Goal: Task Accomplishment & Management: Use online tool/utility

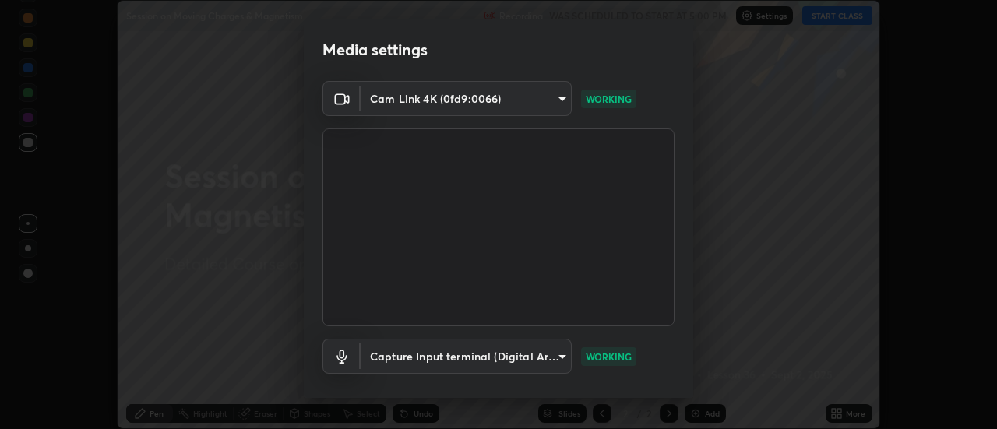
scroll to position [82, 0]
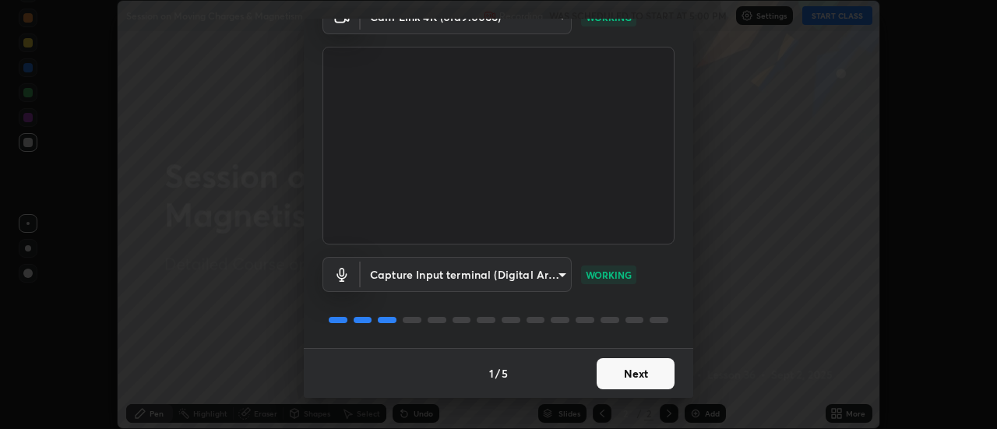
click at [640, 372] on button "Next" at bounding box center [635, 373] width 78 height 31
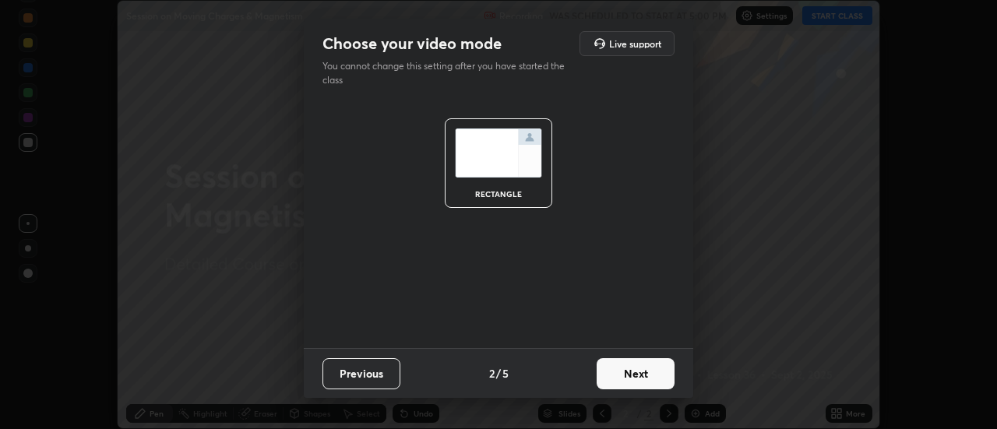
scroll to position [0, 0]
click at [644, 376] on button "Next" at bounding box center [635, 373] width 78 height 31
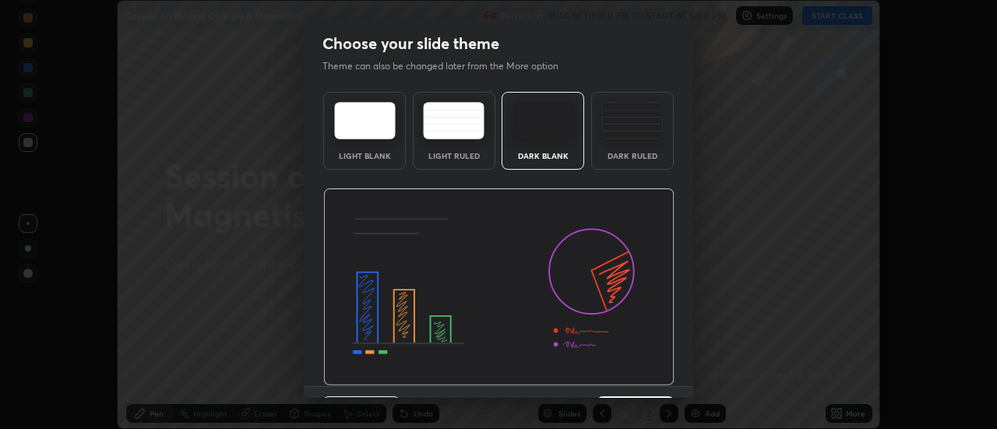
scroll to position [38, 0]
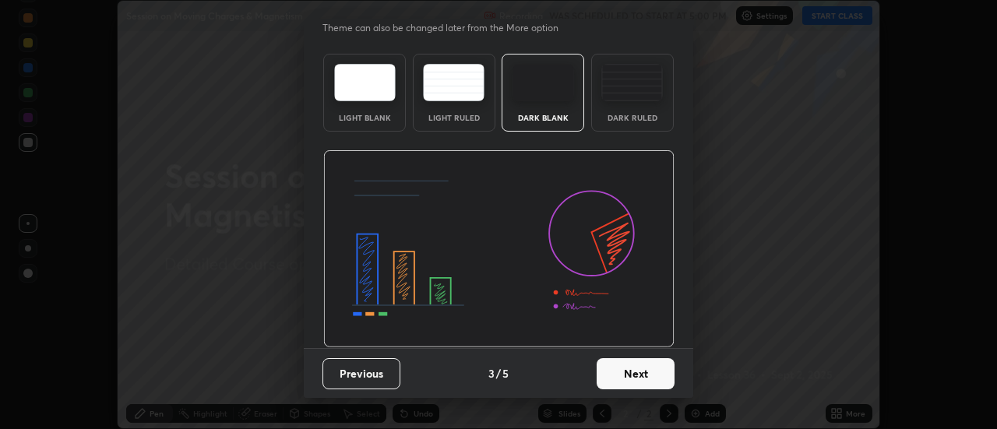
click at [640, 364] on button "Next" at bounding box center [635, 373] width 78 height 31
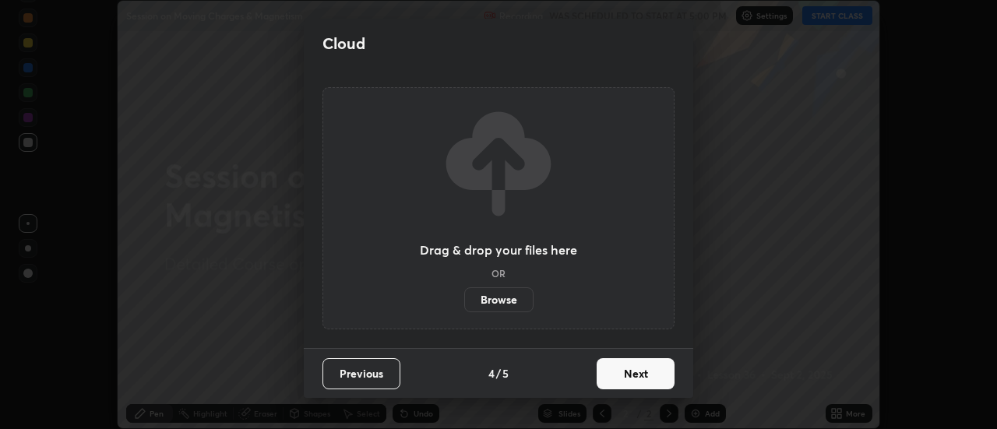
click at [643, 372] on button "Next" at bounding box center [635, 373] width 78 height 31
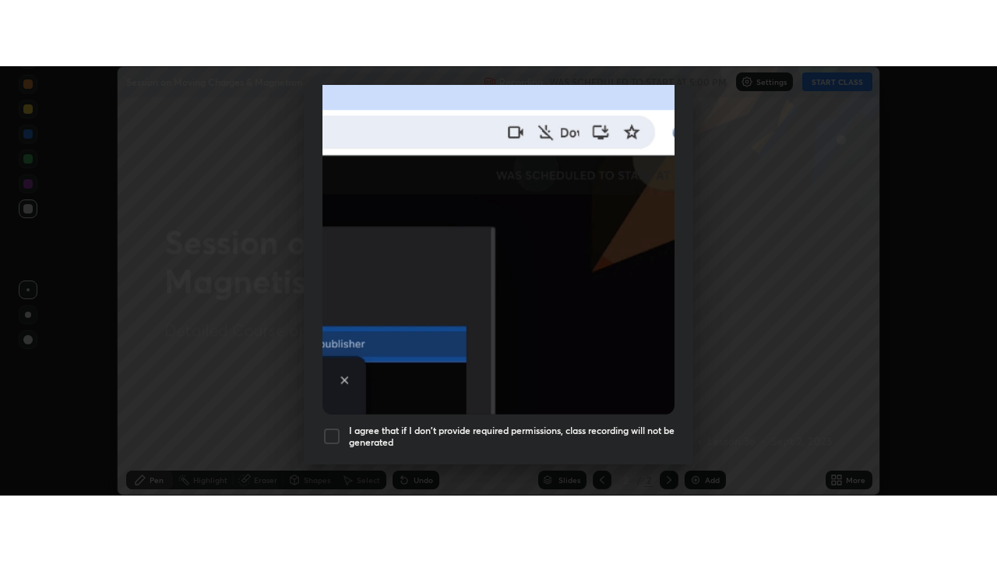
scroll to position [399, 0]
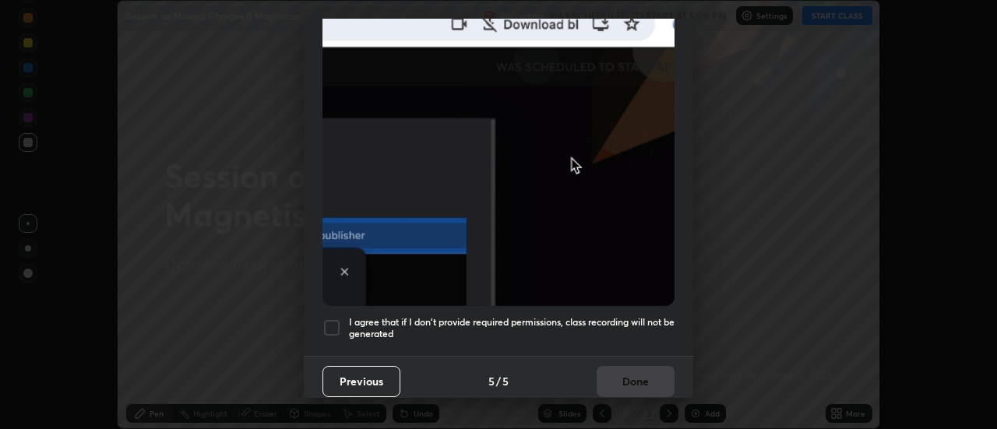
click at [331, 323] on div at bounding box center [331, 327] width 19 height 19
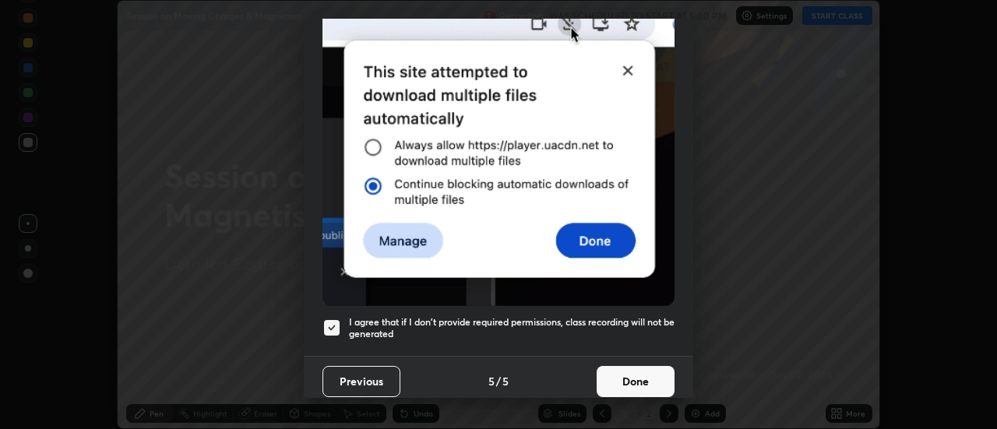
click at [647, 368] on button "Done" at bounding box center [635, 381] width 78 height 31
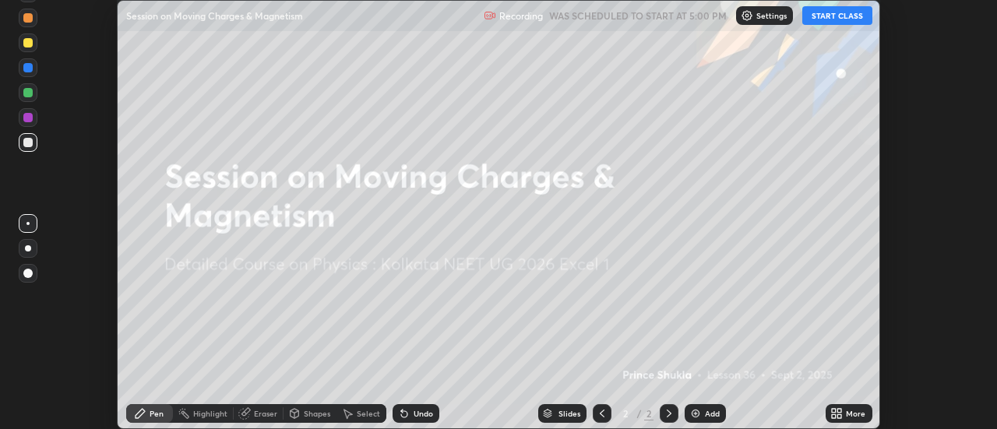
click at [848, 22] on button "START CLASS" at bounding box center [837, 15] width 70 height 19
click at [846, 414] on div "More" at bounding box center [848, 413] width 47 height 19
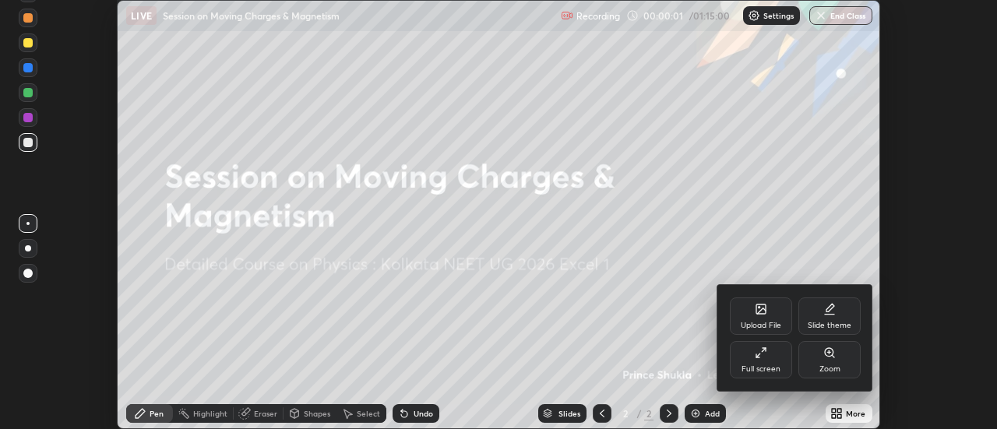
click at [768, 362] on div "Full screen" at bounding box center [761, 359] width 62 height 37
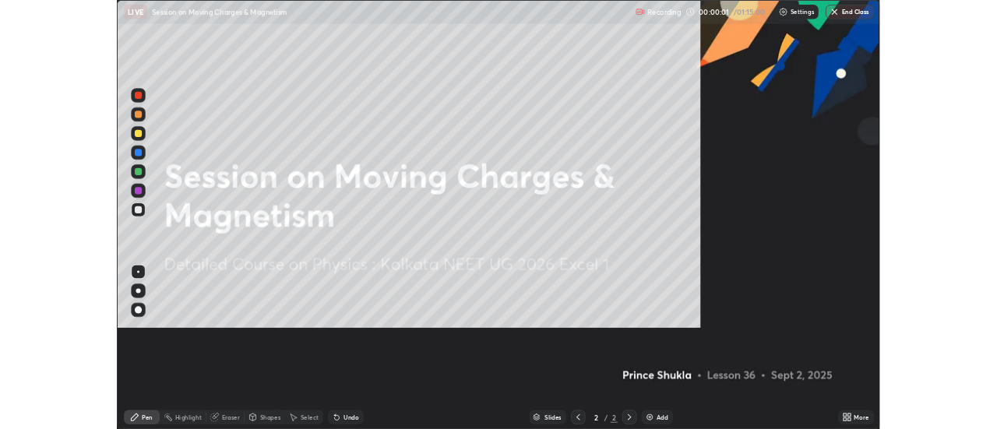
scroll to position [561, 997]
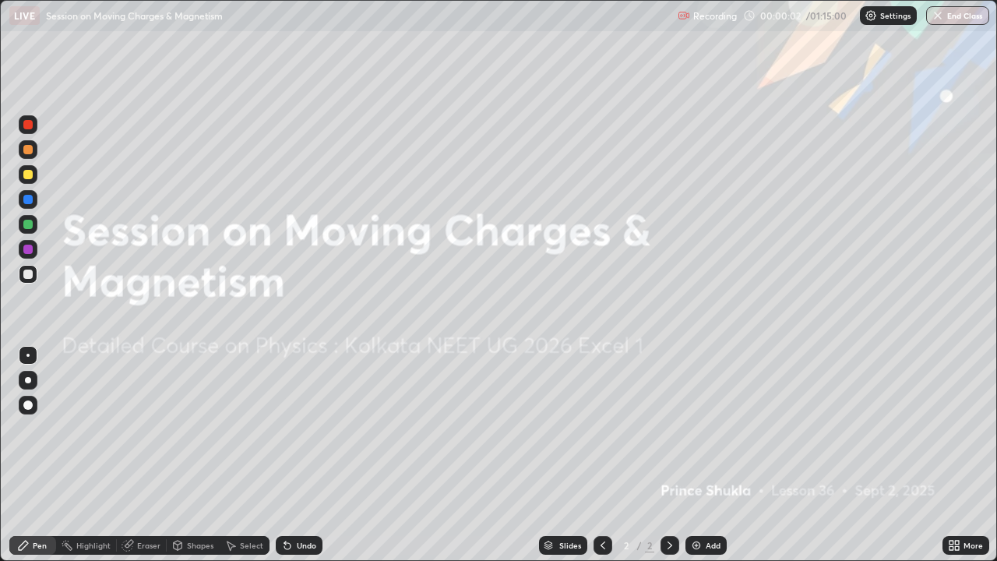
click at [668, 428] on icon at bounding box center [669, 545] width 12 height 12
click at [712, 428] on div "Add" at bounding box center [712, 545] width 15 height 8
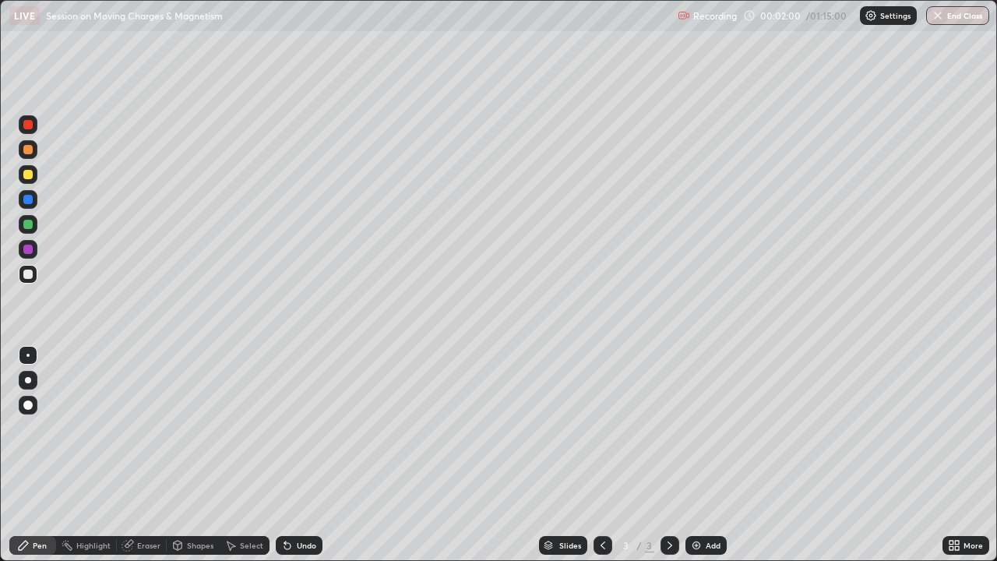
click at [25, 157] on div at bounding box center [28, 149] width 19 height 19
click at [31, 126] on div at bounding box center [27, 124] width 9 height 9
click at [30, 276] on div at bounding box center [27, 273] width 9 height 9
click at [32, 220] on div at bounding box center [28, 224] width 19 height 19
click at [30, 201] on div at bounding box center [27, 199] width 9 height 9
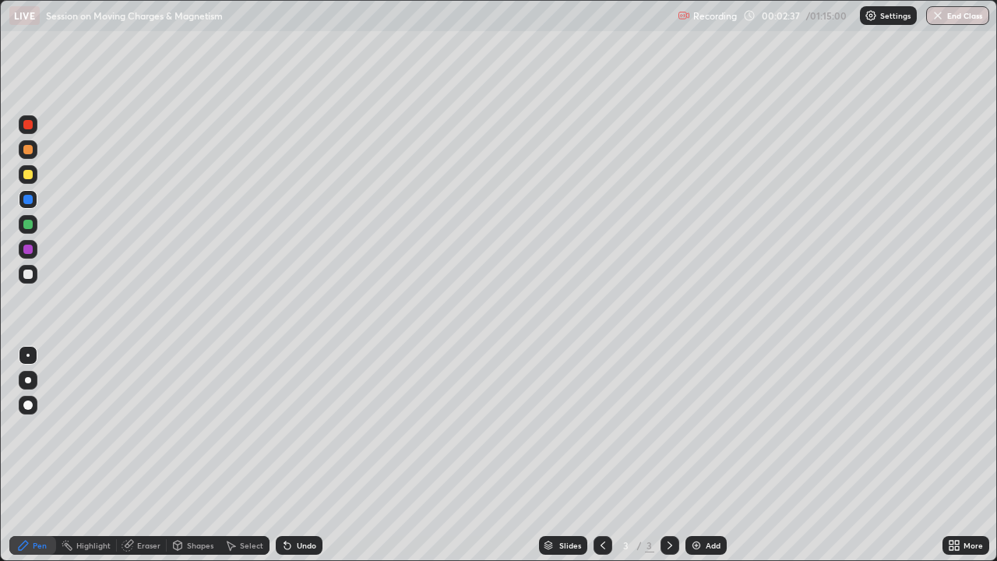
click at [27, 174] on div at bounding box center [27, 174] width 9 height 9
click at [28, 150] on div at bounding box center [27, 149] width 9 height 9
click at [304, 428] on div "Undo" at bounding box center [306, 545] width 19 height 8
click at [29, 174] on div at bounding box center [27, 174] width 9 height 9
click at [28, 282] on div at bounding box center [28, 274] width 19 height 19
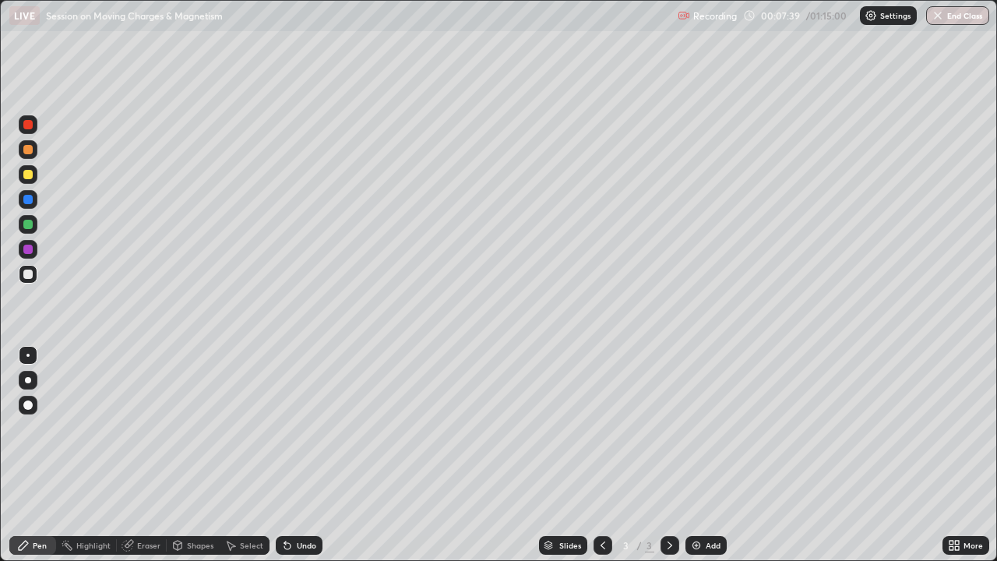
click at [697, 428] on img at bounding box center [696, 545] width 12 height 12
click at [601, 428] on icon at bounding box center [602, 545] width 12 height 12
click at [668, 428] on icon at bounding box center [669, 545] width 12 height 12
click at [602, 428] on icon at bounding box center [602, 545] width 12 height 12
click at [667, 428] on icon at bounding box center [669, 545] width 5 height 8
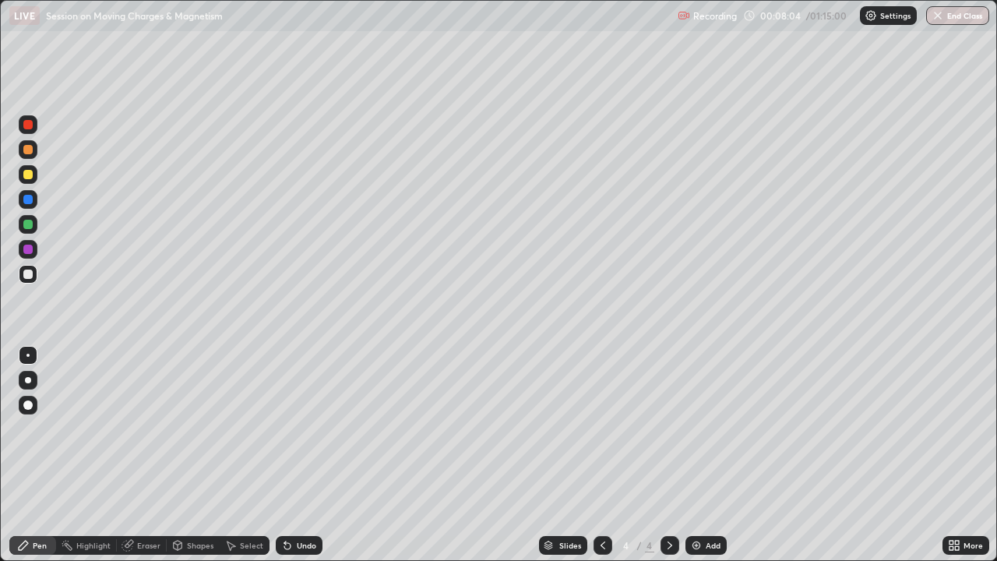
click at [603, 428] on icon at bounding box center [602, 545] width 12 height 12
click at [668, 428] on icon at bounding box center [669, 545] width 12 height 12
click at [600, 428] on icon at bounding box center [602, 545] width 5 height 8
click at [667, 428] on icon at bounding box center [669, 545] width 5 height 8
click at [29, 174] on div at bounding box center [27, 174] width 9 height 9
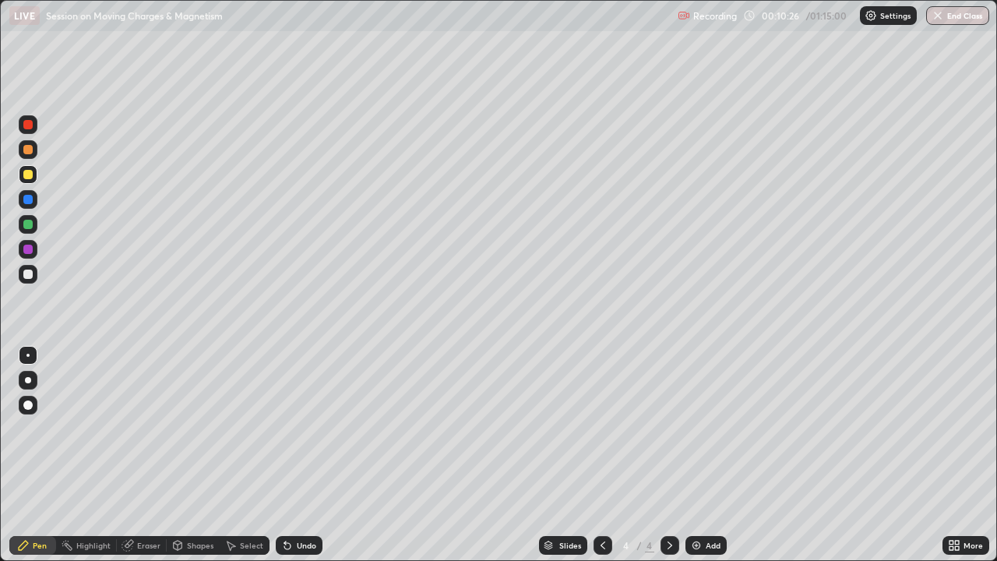
click at [296, 428] on div "Undo" at bounding box center [299, 545] width 47 height 19
click at [301, 428] on div "Undo" at bounding box center [306, 545] width 19 height 8
click at [304, 428] on div "Undo" at bounding box center [306, 545] width 19 height 8
click at [304, 428] on div "Undo" at bounding box center [299, 545] width 47 height 19
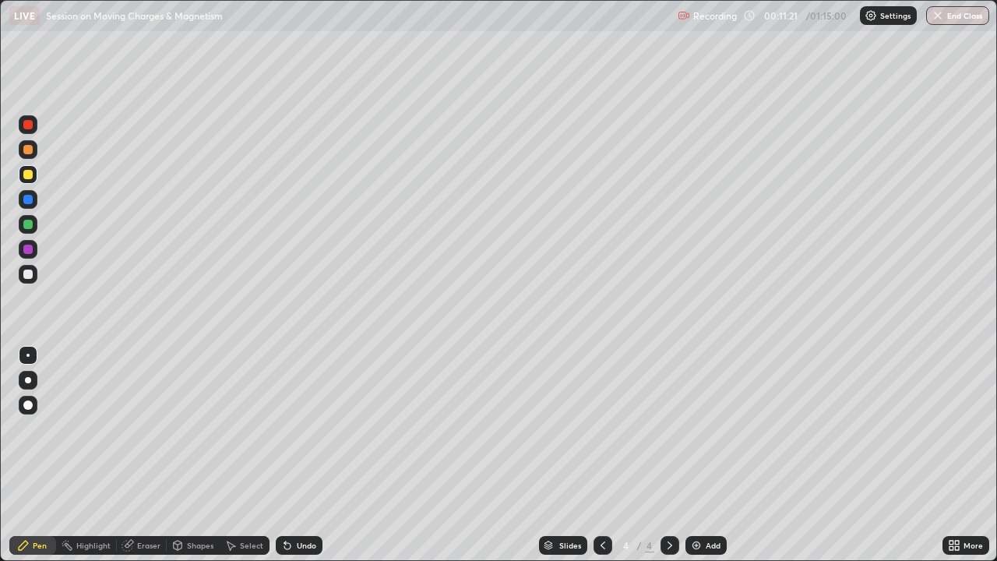
click at [29, 247] on div at bounding box center [27, 248] width 9 height 9
click at [313, 428] on div "Undo" at bounding box center [306, 545] width 19 height 8
click at [314, 428] on div "Undo" at bounding box center [299, 545] width 47 height 19
click at [313, 428] on div "Undo" at bounding box center [299, 545] width 47 height 19
click at [31, 174] on div at bounding box center [27, 174] width 9 height 9
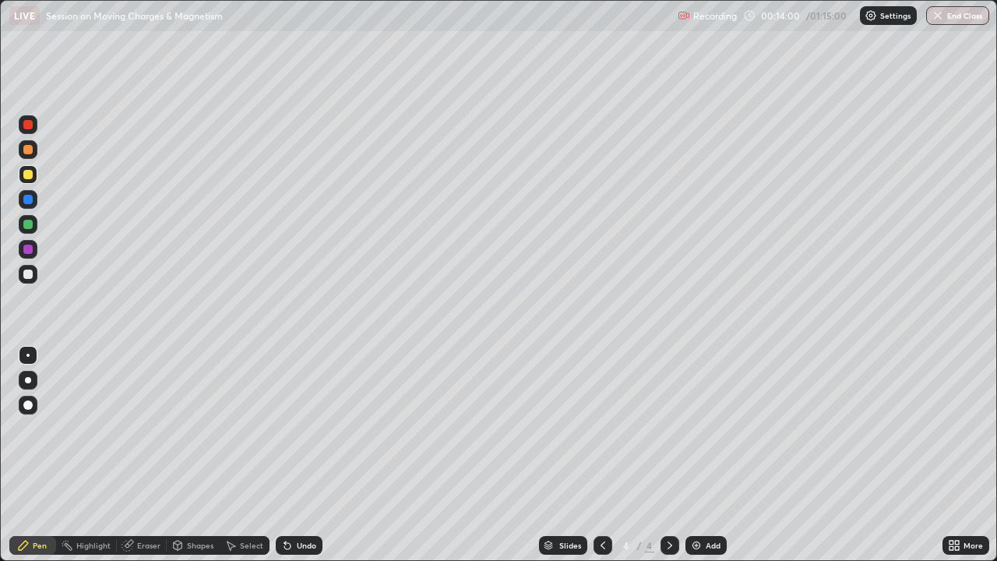
click at [698, 428] on img at bounding box center [696, 545] width 12 height 12
click at [29, 149] on div at bounding box center [27, 149] width 9 height 9
click at [301, 428] on div "Undo" at bounding box center [306, 545] width 19 height 8
click at [304, 428] on div "Undo" at bounding box center [306, 545] width 19 height 8
click at [29, 125] on div at bounding box center [27, 124] width 9 height 9
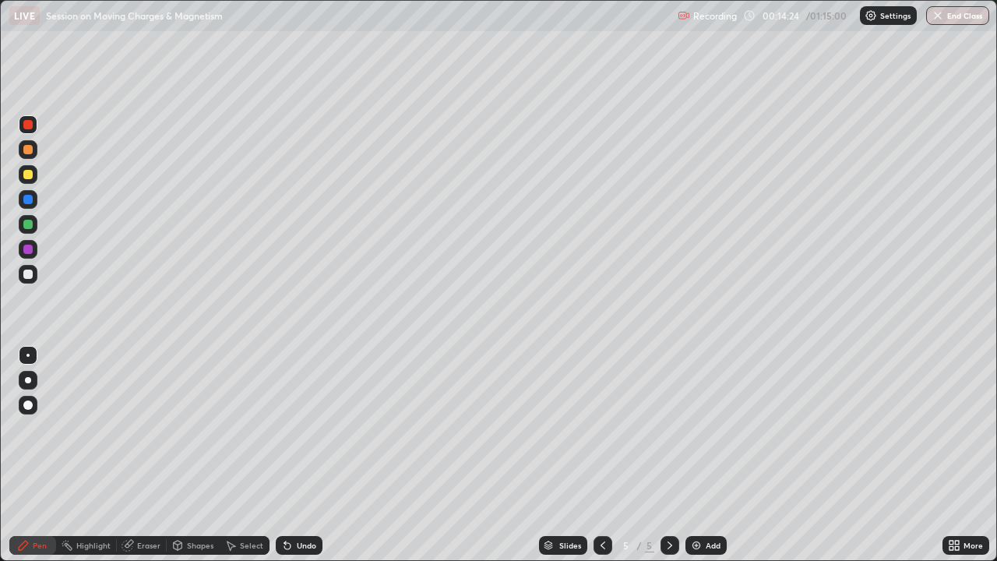
click at [304, 428] on div "Undo" at bounding box center [306, 545] width 19 height 8
click at [209, 428] on div "Shapes" at bounding box center [193, 545] width 53 height 19
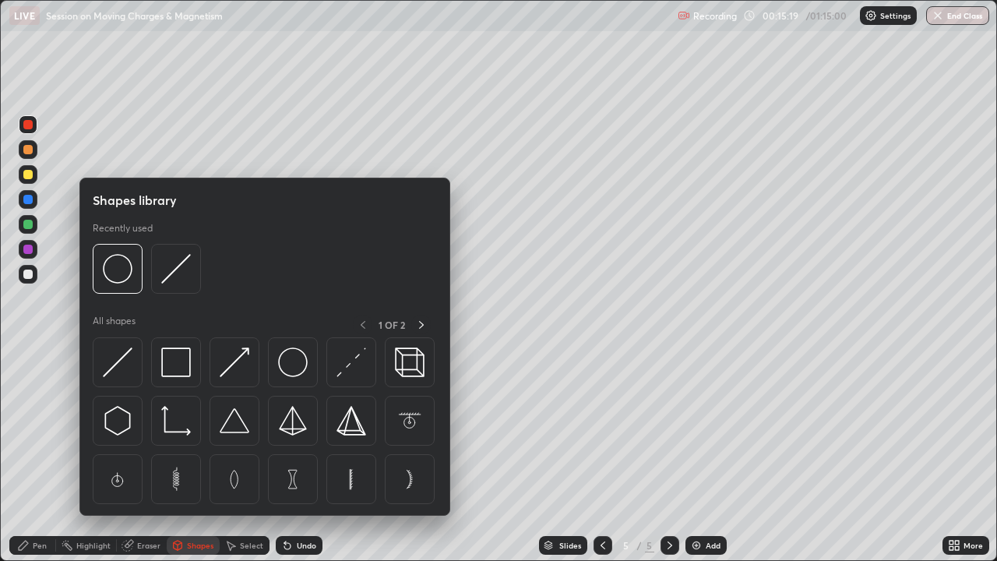
click at [146, 428] on div "Eraser" at bounding box center [148, 545] width 23 height 8
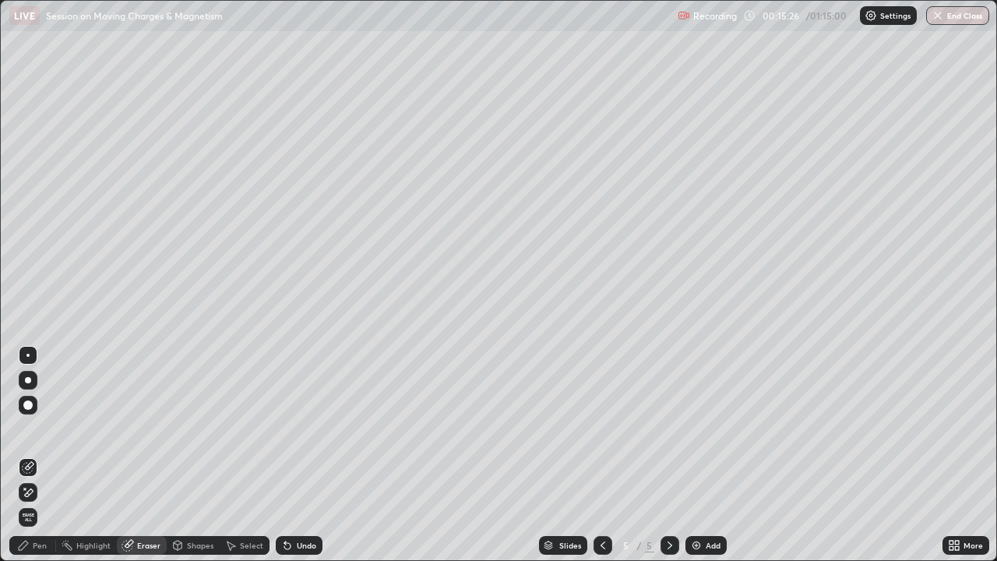
click at [37, 428] on div "Pen" at bounding box center [32, 545] width 47 height 19
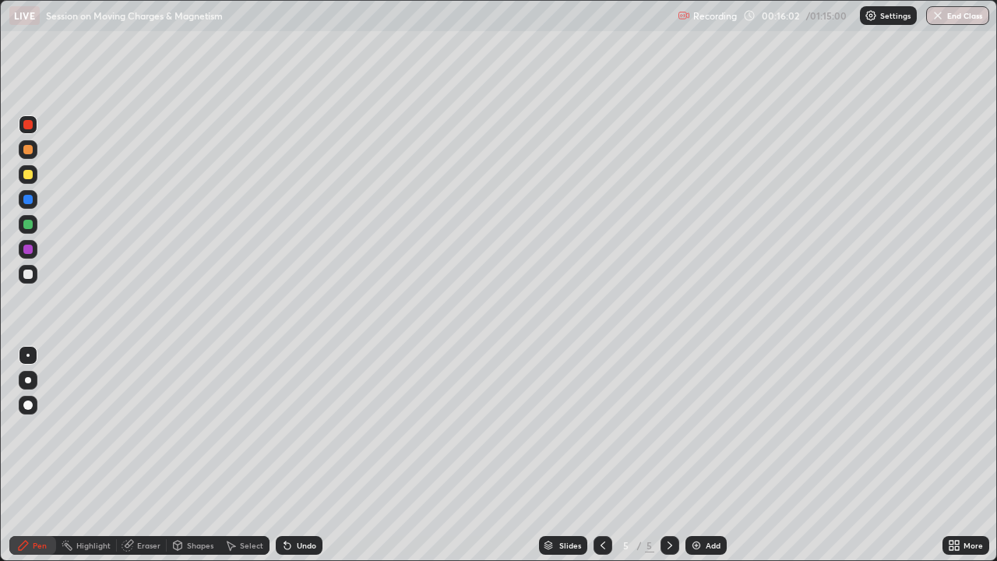
click at [29, 174] on div at bounding box center [27, 174] width 9 height 9
click at [294, 428] on div "Undo" at bounding box center [299, 545] width 47 height 19
click at [31, 248] on div at bounding box center [27, 248] width 9 height 9
click at [28, 198] on div at bounding box center [27, 199] width 9 height 9
click at [300, 428] on div "Undo" at bounding box center [306, 545] width 19 height 8
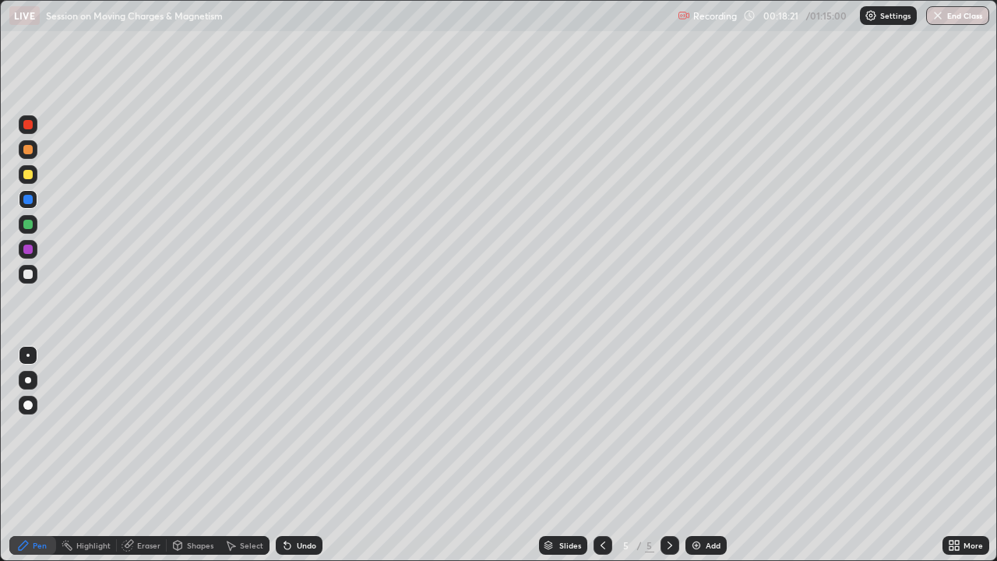
click at [292, 428] on div "Undo" at bounding box center [299, 545] width 47 height 19
click at [29, 224] on div at bounding box center [27, 224] width 9 height 9
click at [30, 273] on div at bounding box center [27, 273] width 9 height 9
click at [263, 428] on div "Select" at bounding box center [245, 545] width 50 height 19
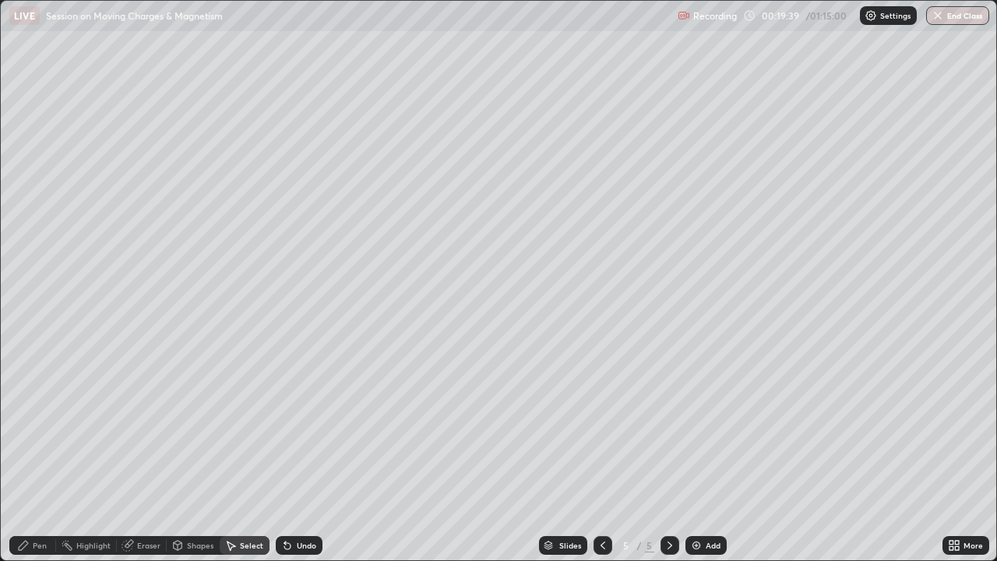
click at [188, 428] on div "Shapes" at bounding box center [200, 545] width 26 height 8
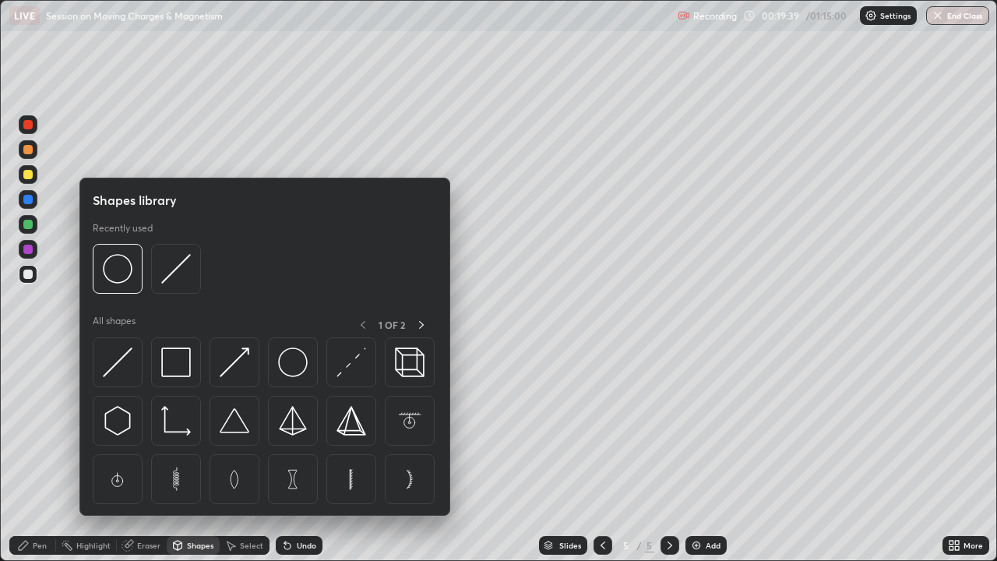
click at [151, 428] on div "Eraser" at bounding box center [148, 545] width 23 height 8
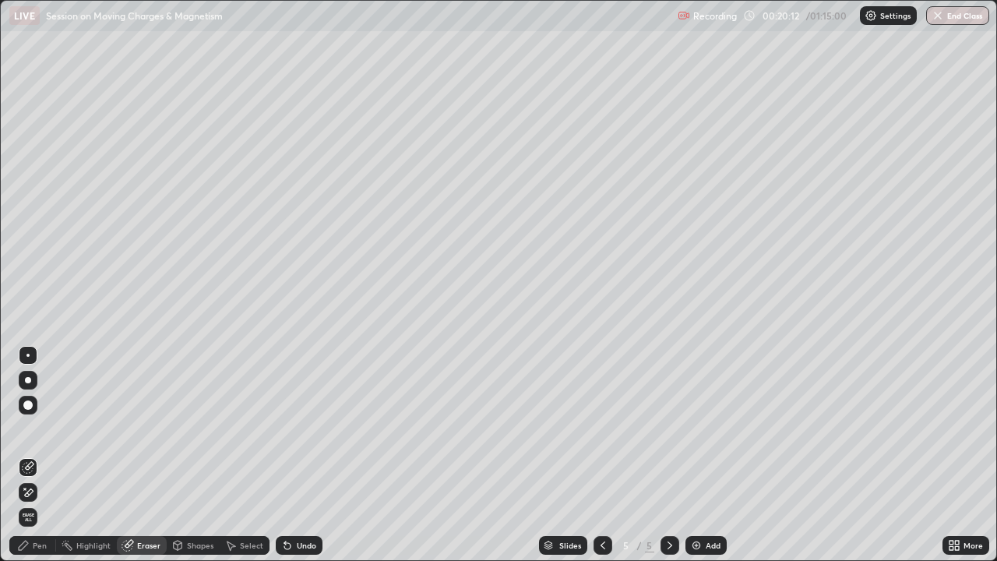
click at [41, 428] on div "Pen" at bounding box center [40, 545] width 14 height 8
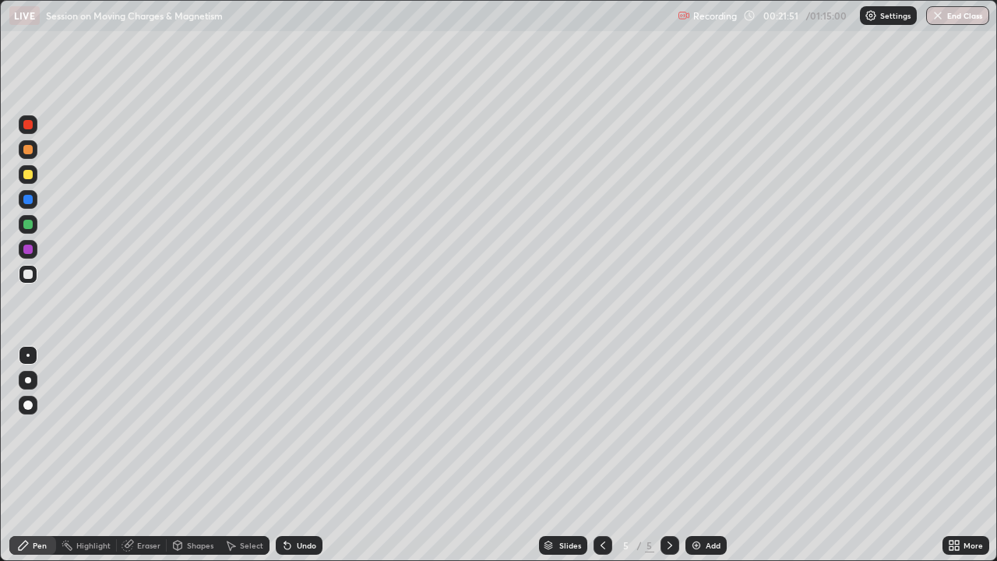
click at [920, 428] on div "Slides 5 / 5 Add" at bounding box center [632, 544] width 620 height 31
click at [30, 248] on div at bounding box center [27, 248] width 9 height 9
click at [703, 428] on div "Add" at bounding box center [705, 545] width 41 height 19
click at [597, 428] on icon at bounding box center [602, 545] width 12 height 12
click at [603, 428] on icon at bounding box center [602, 545] width 5 height 8
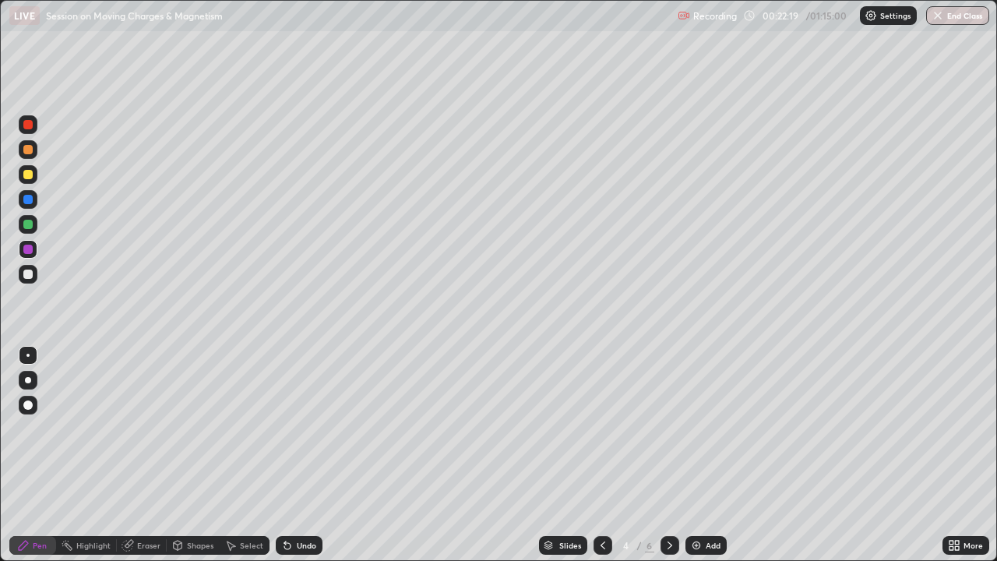
click at [670, 428] on icon at bounding box center [669, 545] width 12 height 12
click at [666, 428] on icon at bounding box center [669, 545] width 12 height 12
click at [600, 428] on icon at bounding box center [602, 545] width 5 height 8
click at [672, 428] on icon at bounding box center [669, 545] width 12 height 12
click at [601, 428] on icon at bounding box center [602, 545] width 12 height 12
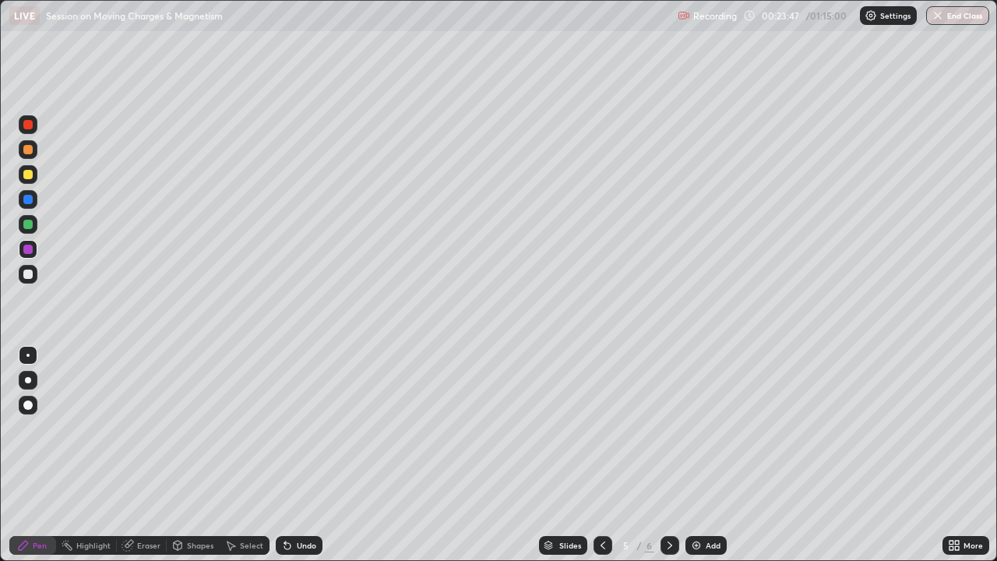
click at [666, 428] on icon at bounding box center [669, 545] width 12 height 12
click at [601, 428] on icon at bounding box center [602, 545] width 12 height 12
click at [668, 428] on icon at bounding box center [669, 545] width 12 height 12
click at [596, 428] on icon at bounding box center [602, 545] width 12 height 12
click at [670, 428] on icon at bounding box center [669, 545] width 12 height 12
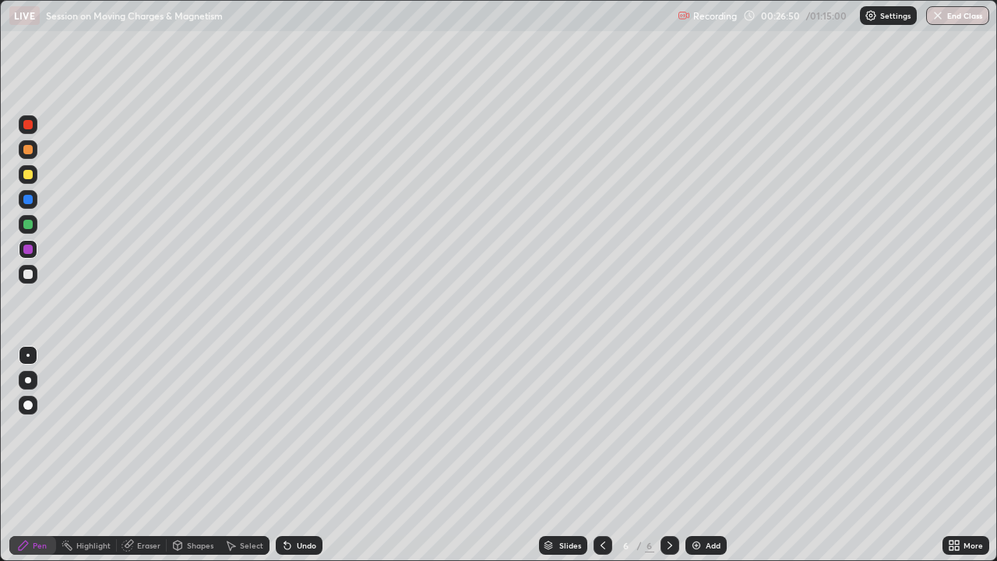
click at [34, 153] on div at bounding box center [28, 149] width 19 height 19
click at [30, 174] on div at bounding box center [27, 174] width 9 height 9
click at [30, 272] on div at bounding box center [27, 273] width 9 height 9
click at [695, 428] on img at bounding box center [696, 545] width 12 height 12
click at [32, 175] on div at bounding box center [27, 174] width 9 height 9
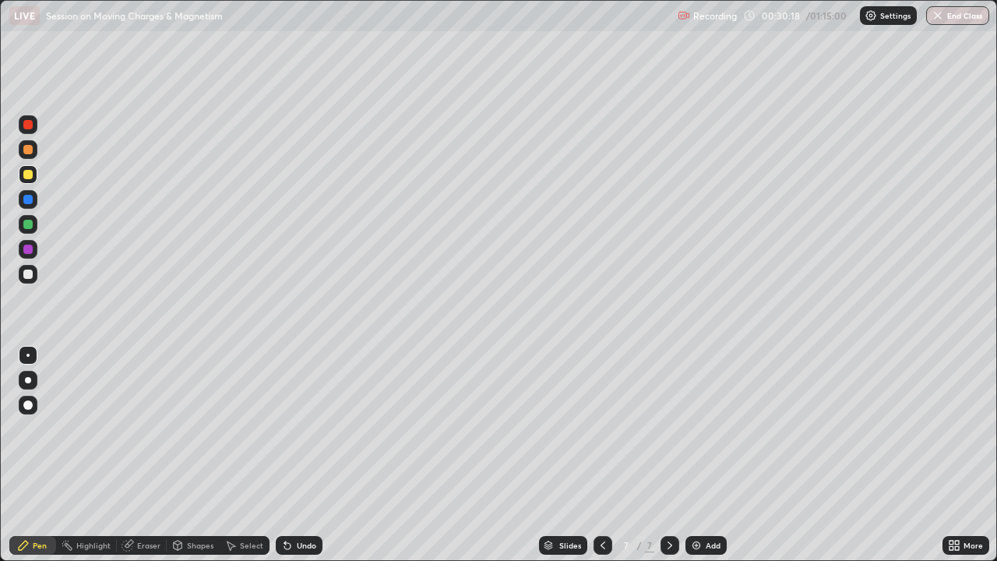
click at [32, 171] on div at bounding box center [27, 174] width 9 height 9
click at [35, 146] on div at bounding box center [28, 149] width 19 height 19
click at [28, 175] on div at bounding box center [27, 174] width 9 height 9
click at [304, 428] on div "Undo" at bounding box center [306, 545] width 19 height 8
click at [302, 428] on div "Undo" at bounding box center [306, 545] width 19 height 8
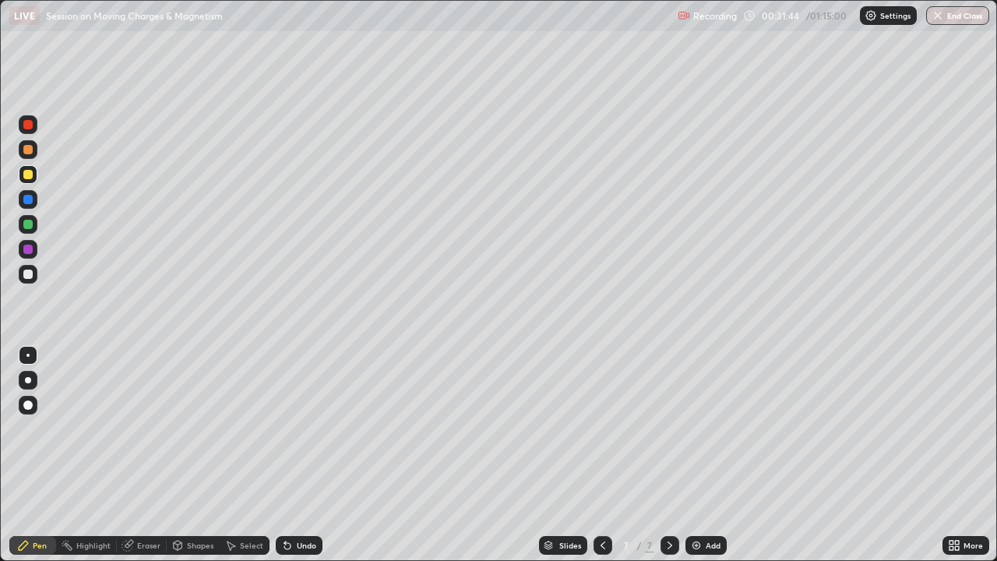
click at [301, 428] on div "Undo" at bounding box center [306, 545] width 19 height 8
click at [703, 428] on div "Add" at bounding box center [705, 545] width 41 height 19
click at [308, 428] on div "Undo" at bounding box center [299, 545] width 47 height 19
click at [306, 428] on div "Undo" at bounding box center [306, 545] width 19 height 8
click at [299, 428] on div "Undo" at bounding box center [306, 545] width 19 height 8
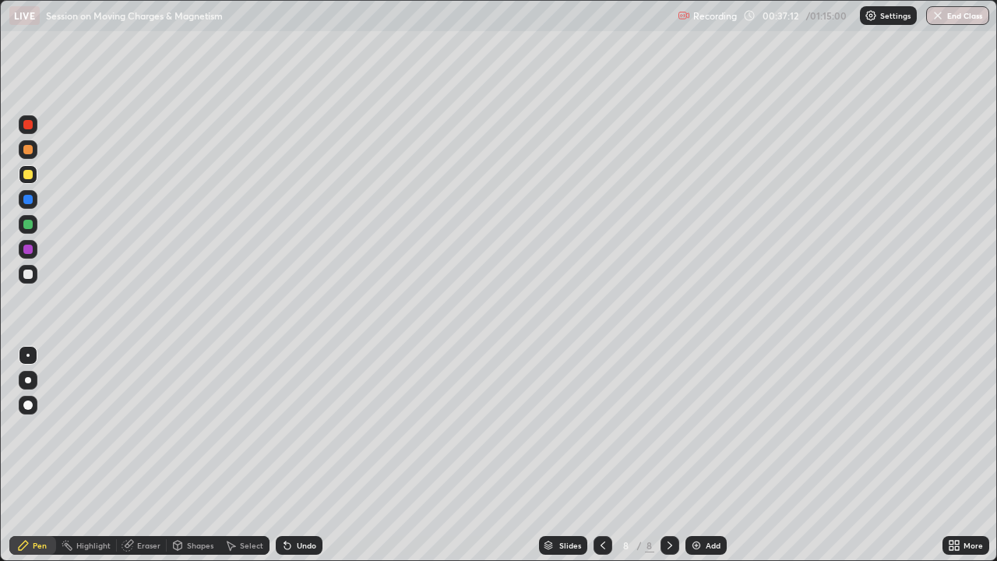
click at [298, 428] on div "Undo" at bounding box center [299, 545] width 47 height 19
click at [308, 428] on div "Undo" at bounding box center [299, 545] width 47 height 19
click at [30, 205] on div at bounding box center [28, 199] width 19 height 19
click at [187, 428] on div "Shapes" at bounding box center [200, 545] width 26 height 8
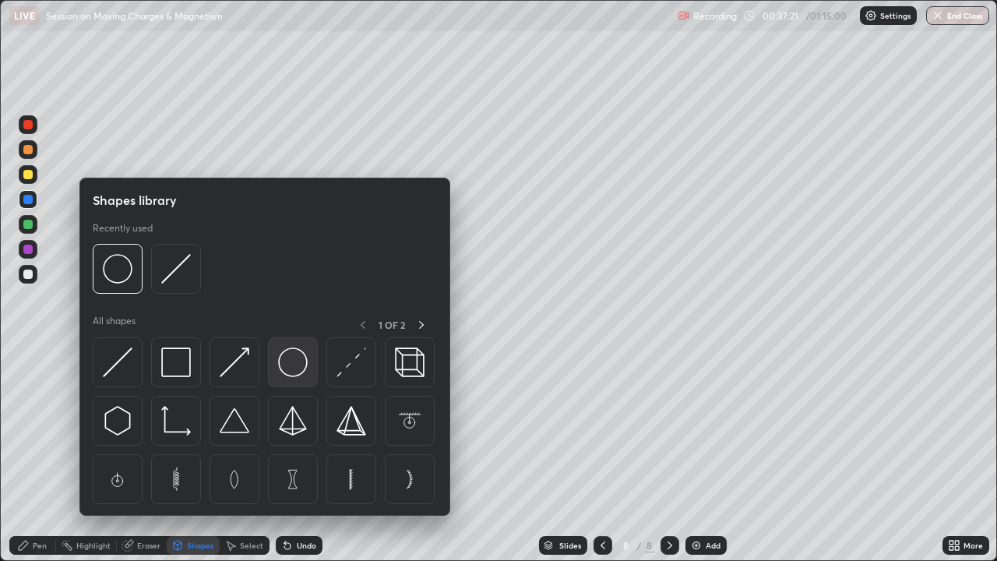
click at [303, 364] on img at bounding box center [293, 362] width 30 height 30
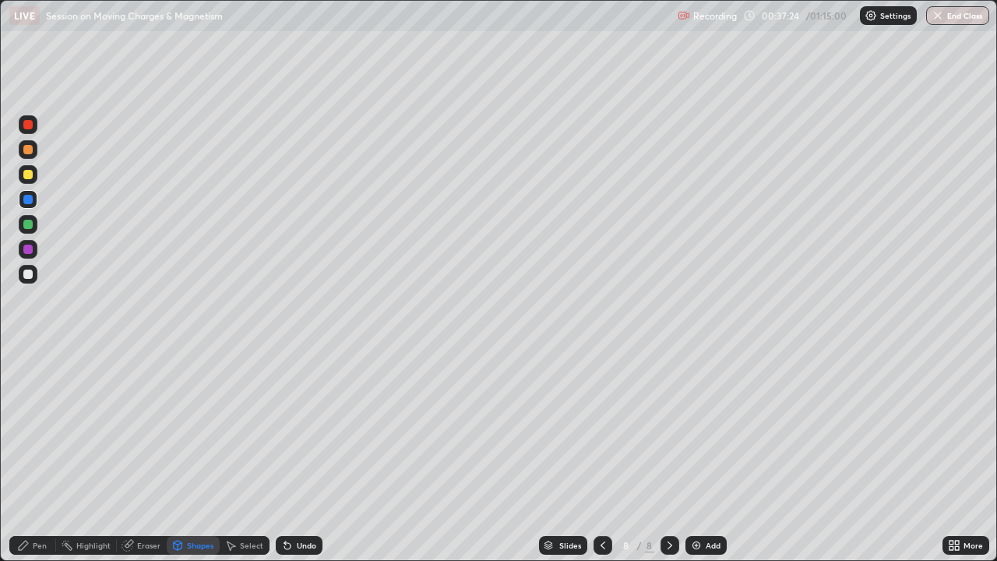
click at [29, 174] on div at bounding box center [27, 174] width 9 height 9
click at [304, 428] on div "Undo" at bounding box center [306, 545] width 19 height 8
click at [35, 428] on div "Pen" at bounding box center [40, 545] width 14 height 8
click at [29, 224] on div at bounding box center [27, 224] width 9 height 9
click at [34, 181] on div at bounding box center [28, 174] width 19 height 19
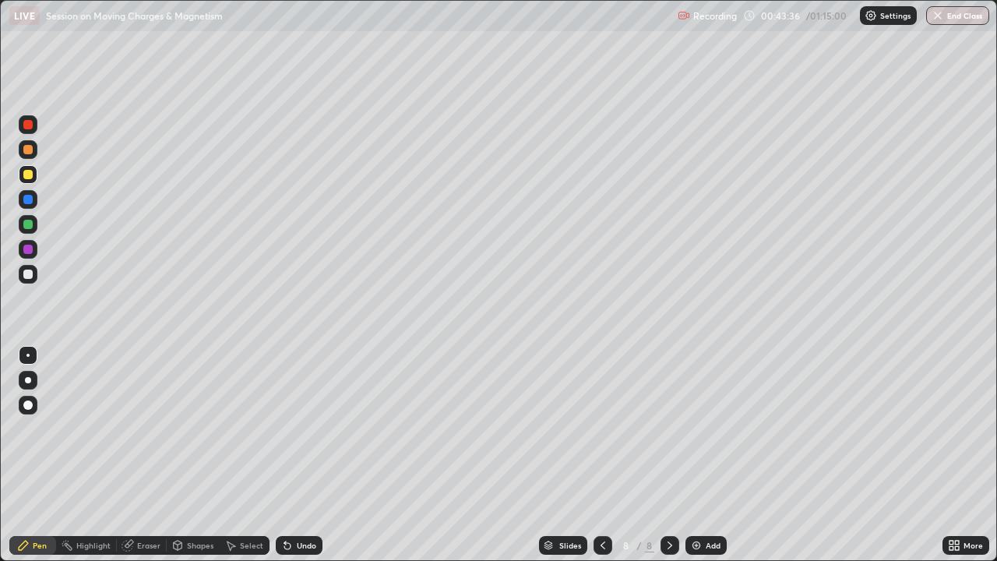
click at [698, 428] on img at bounding box center [696, 545] width 12 height 12
click at [600, 428] on icon at bounding box center [602, 545] width 12 height 12
click at [668, 428] on icon at bounding box center [669, 545] width 5 height 8
click at [34, 206] on div at bounding box center [28, 199] width 19 height 19
click at [29, 174] on div at bounding box center [27, 174] width 9 height 9
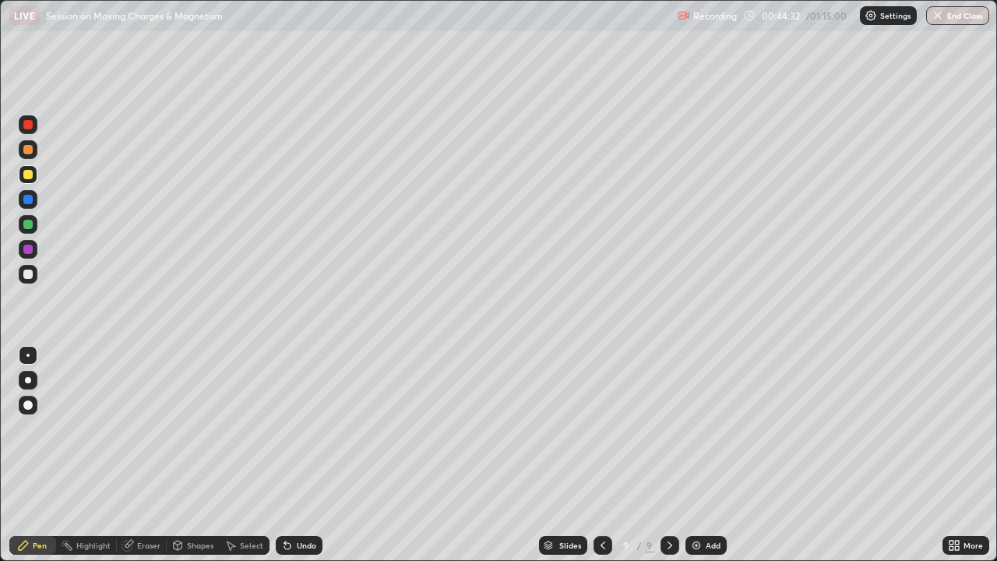
click at [31, 124] on div at bounding box center [27, 124] width 9 height 9
click at [601, 428] on icon at bounding box center [602, 545] width 12 height 12
click at [663, 428] on icon at bounding box center [669, 545] width 12 height 12
click at [149, 428] on div "Eraser" at bounding box center [148, 545] width 23 height 8
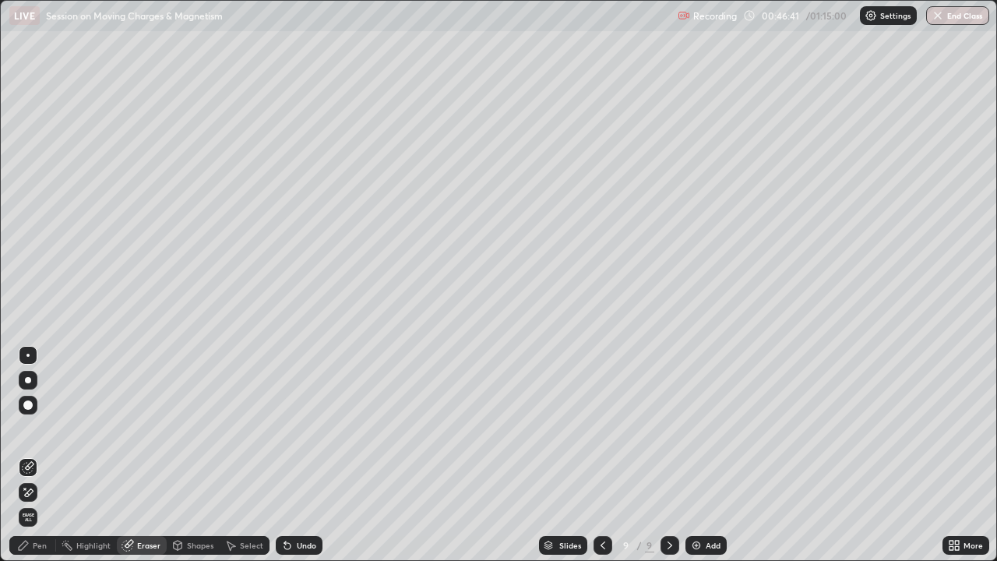
click at [44, 428] on div "Pen" at bounding box center [40, 545] width 14 height 8
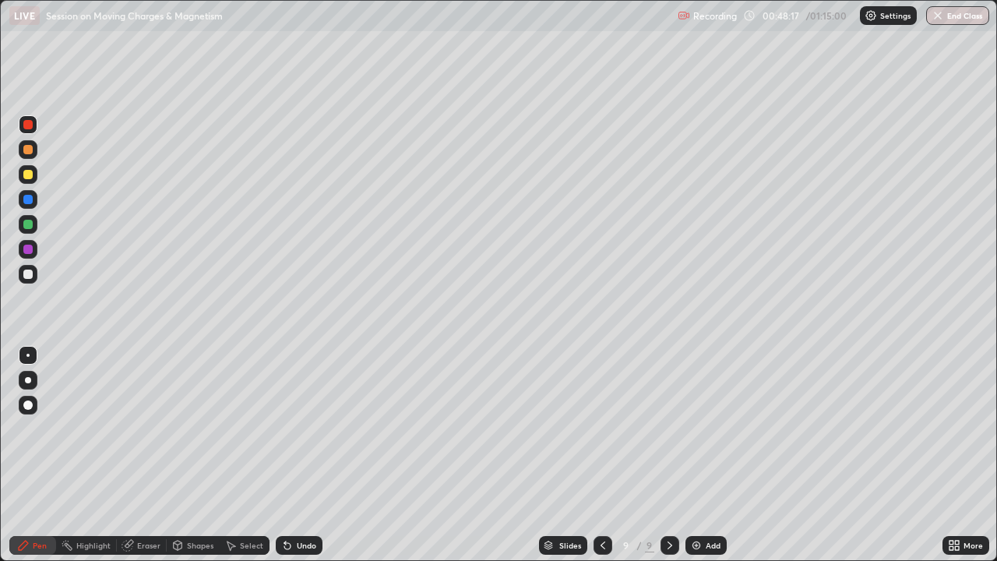
click at [256, 428] on div "Select" at bounding box center [251, 545] width 23 height 8
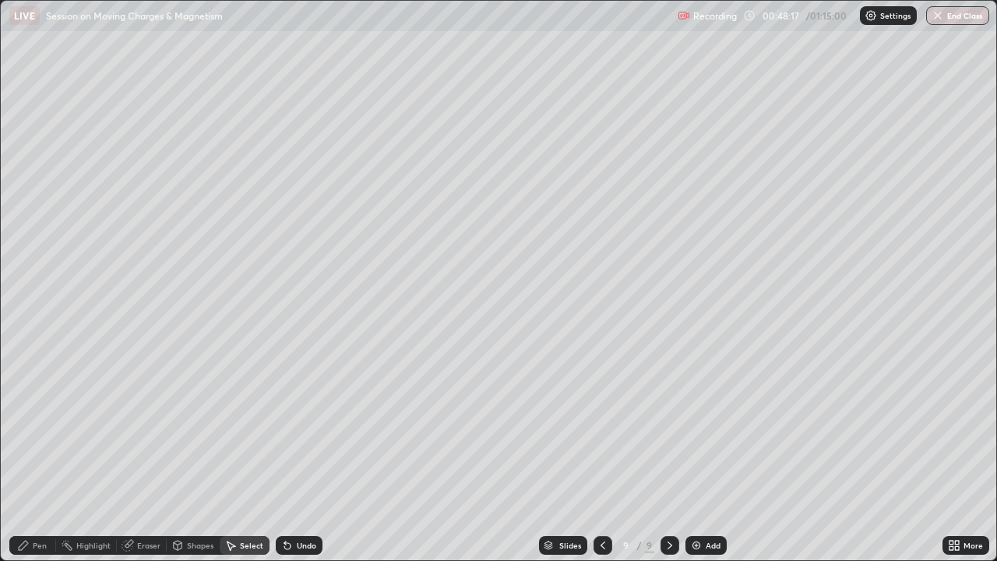
click at [151, 428] on div "Eraser" at bounding box center [148, 545] width 23 height 8
click at [40, 428] on div "Pen" at bounding box center [40, 545] width 14 height 8
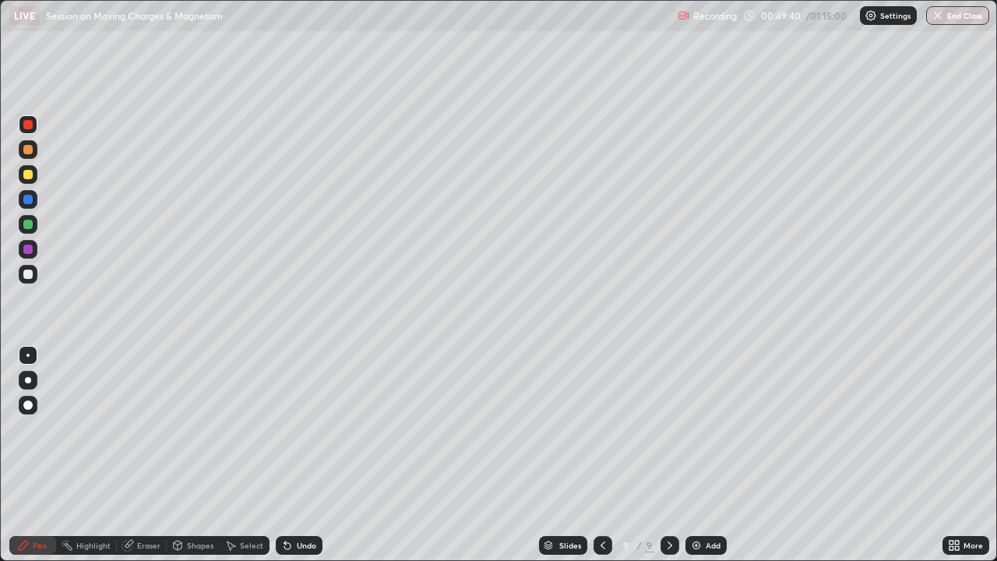
click at [33, 230] on div at bounding box center [28, 224] width 19 height 19
click at [698, 428] on img at bounding box center [696, 545] width 12 height 12
click at [29, 150] on div at bounding box center [27, 149] width 9 height 9
click at [35, 251] on div at bounding box center [28, 249] width 19 height 19
click at [31, 178] on div at bounding box center [27, 174] width 9 height 9
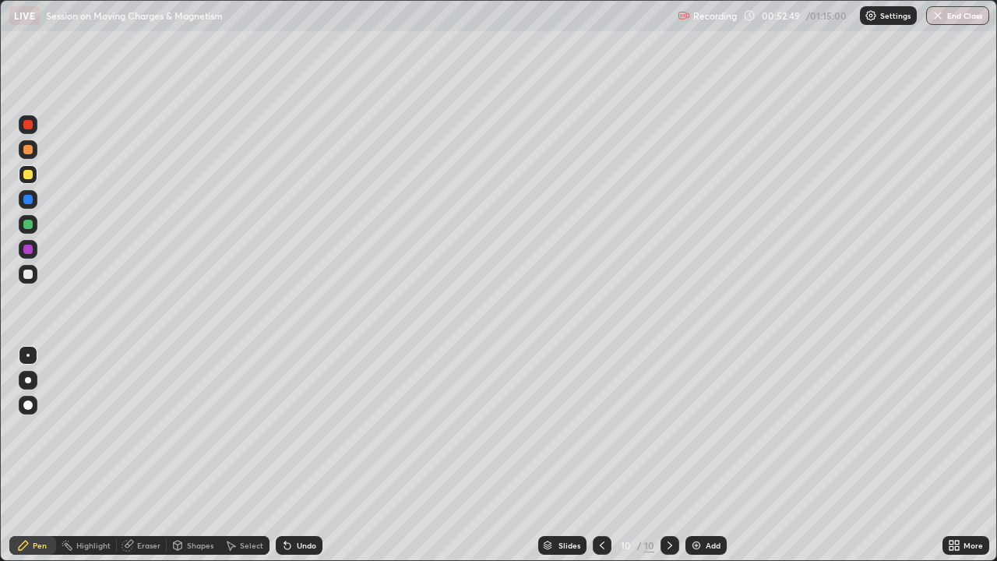
click at [28, 153] on div at bounding box center [27, 149] width 9 height 9
click at [33, 177] on div at bounding box center [28, 174] width 19 height 19
click at [33, 153] on div at bounding box center [28, 149] width 19 height 19
click at [29, 125] on div at bounding box center [27, 124] width 9 height 9
click at [711, 428] on div "Add" at bounding box center [712, 545] width 15 height 8
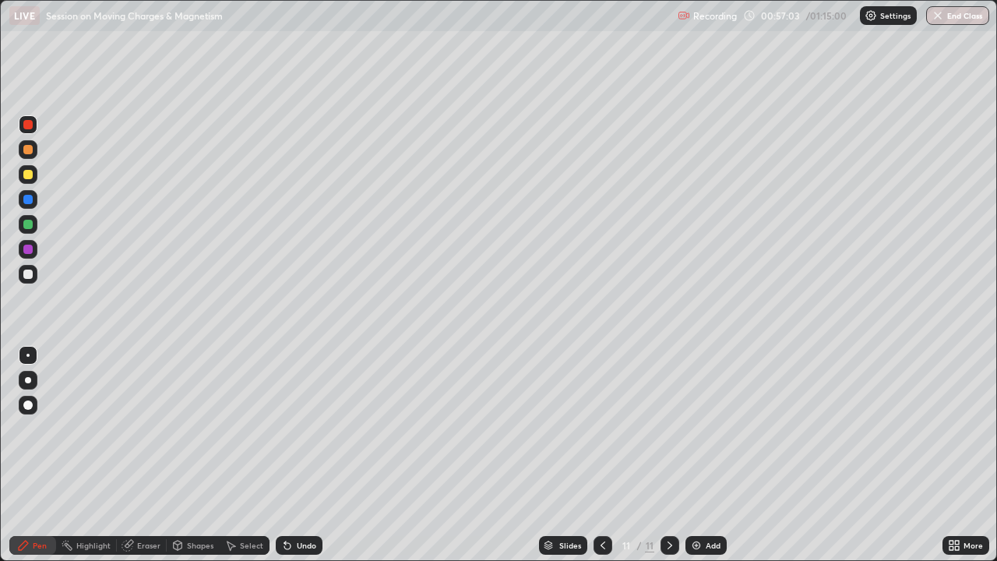
click at [49, 428] on div "Pen" at bounding box center [32, 545] width 47 height 19
click at [28, 380] on div at bounding box center [28, 380] width 6 height 6
click at [29, 149] on div at bounding box center [27, 149] width 9 height 9
click at [30, 174] on div at bounding box center [27, 174] width 9 height 9
click at [36, 149] on div at bounding box center [28, 149] width 19 height 19
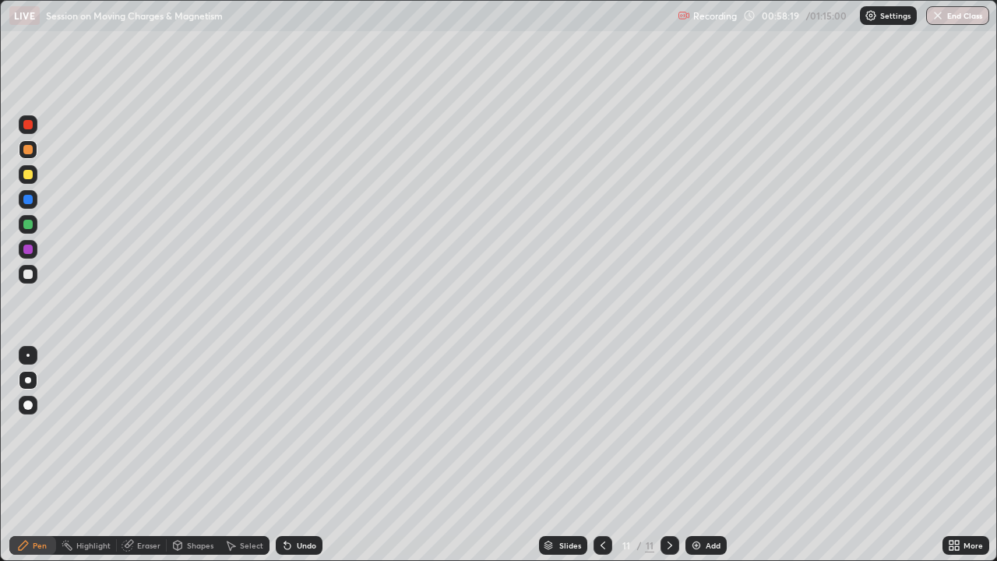
click at [27, 175] on div at bounding box center [27, 174] width 9 height 9
click at [28, 125] on div at bounding box center [27, 124] width 9 height 9
click at [29, 125] on div at bounding box center [27, 124] width 9 height 9
click at [32, 146] on div at bounding box center [27, 149] width 9 height 9
click at [29, 199] on div at bounding box center [27, 199] width 9 height 9
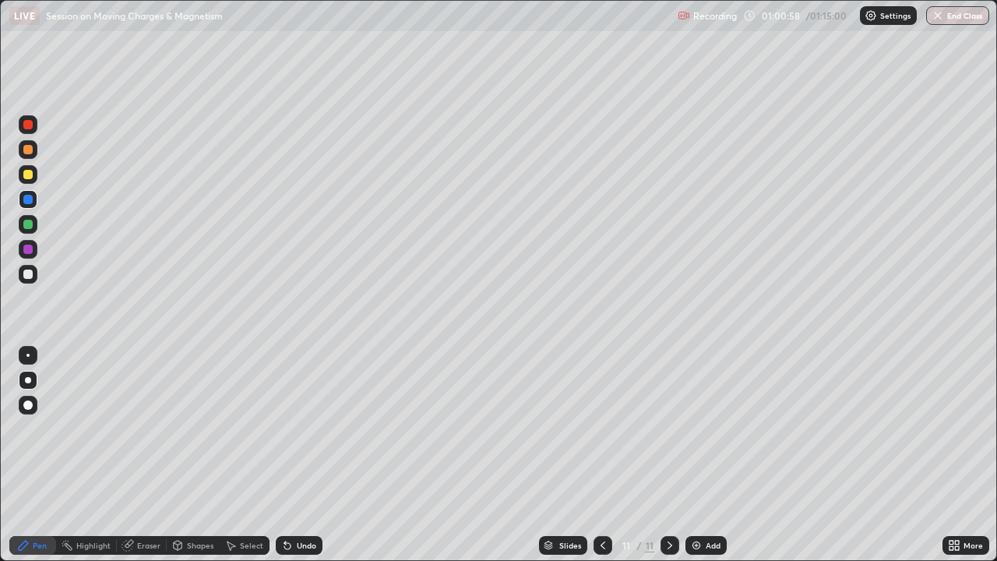
click at [31, 178] on div at bounding box center [27, 174] width 9 height 9
click at [306, 428] on div "Undo" at bounding box center [306, 545] width 19 height 8
click at [310, 428] on div "Undo" at bounding box center [306, 545] width 19 height 8
click at [24, 201] on div at bounding box center [27, 199] width 9 height 9
click at [40, 428] on div "Pen" at bounding box center [40, 545] width 14 height 8
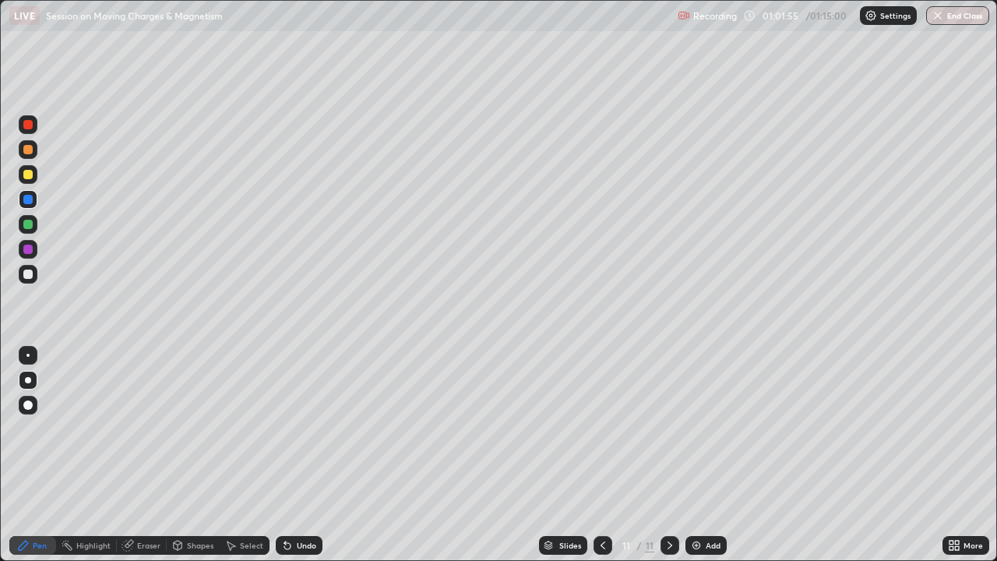
click at [28, 173] on div at bounding box center [27, 174] width 9 height 9
click at [36, 148] on div at bounding box center [28, 149] width 19 height 19
click at [30, 174] on div at bounding box center [27, 174] width 9 height 9
click at [34, 128] on div at bounding box center [28, 124] width 19 height 19
click at [30, 199] on div at bounding box center [27, 199] width 9 height 9
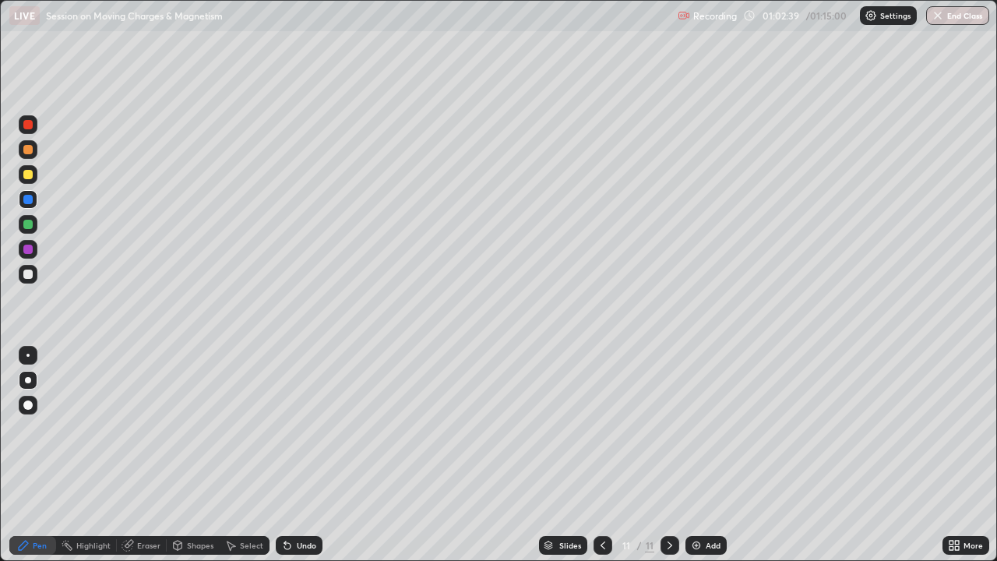
click at [29, 223] on div at bounding box center [27, 224] width 9 height 9
click at [31, 275] on div at bounding box center [27, 273] width 9 height 9
click at [28, 125] on div at bounding box center [27, 124] width 9 height 9
click at [30, 224] on div at bounding box center [27, 224] width 9 height 9
click at [309, 428] on div "Undo" at bounding box center [306, 545] width 19 height 8
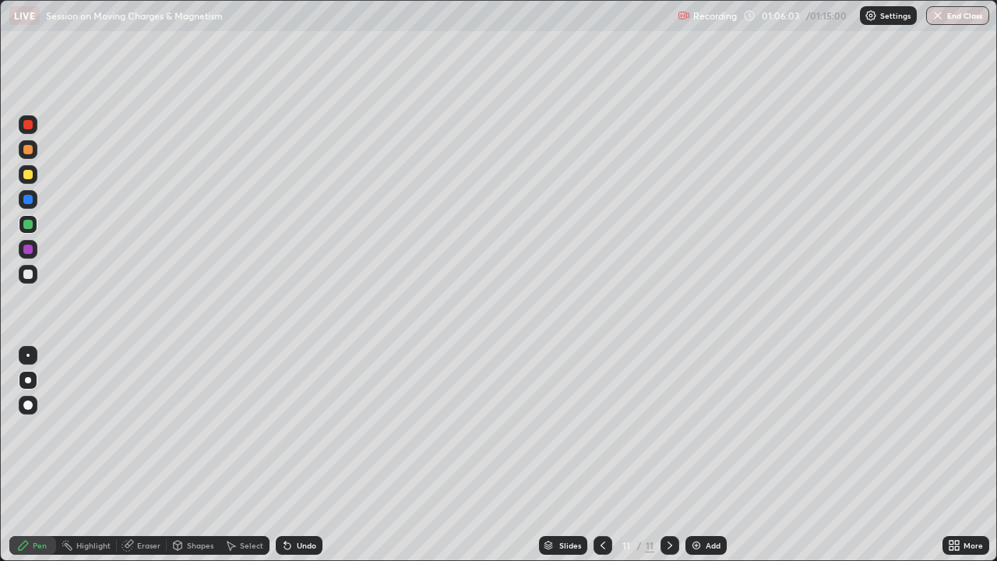
click at [702, 428] on div "Add" at bounding box center [705, 545] width 41 height 19
click at [602, 428] on icon at bounding box center [602, 545] width 5 height 8
click at [667, 428] on icon at bounding box center [669, 545] width 12 height 12
click at [601, 428] on icon at bounding box center [602, 545] width 12 height 12
click at [670, 428] on icon at bounding box center [669, 545] width 12 height 12
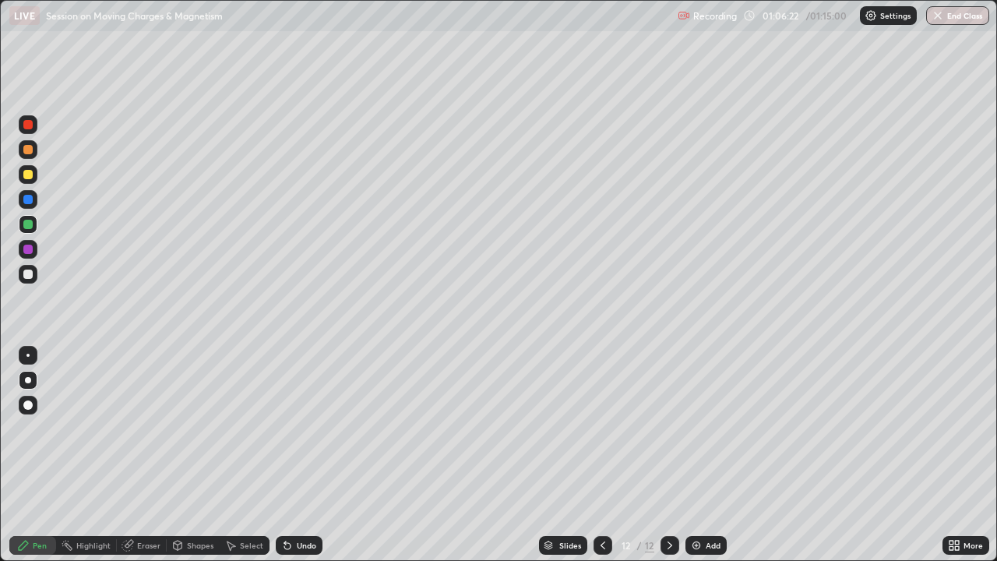
click at [602, 428] on icon at bounding box center [602, 545] width 12 height 12
click at [666, 428] on icon at bounding box center [669, 545] width 12 height 12
click at [601, 428] on icon at bounding box center [602, 545] width 12 height 12
click at [676, 428] on div at bounding box center [669, 545] width 19 height 19
click at [601, 428] on icon at bounding box center [602, 545] width 12 height 12
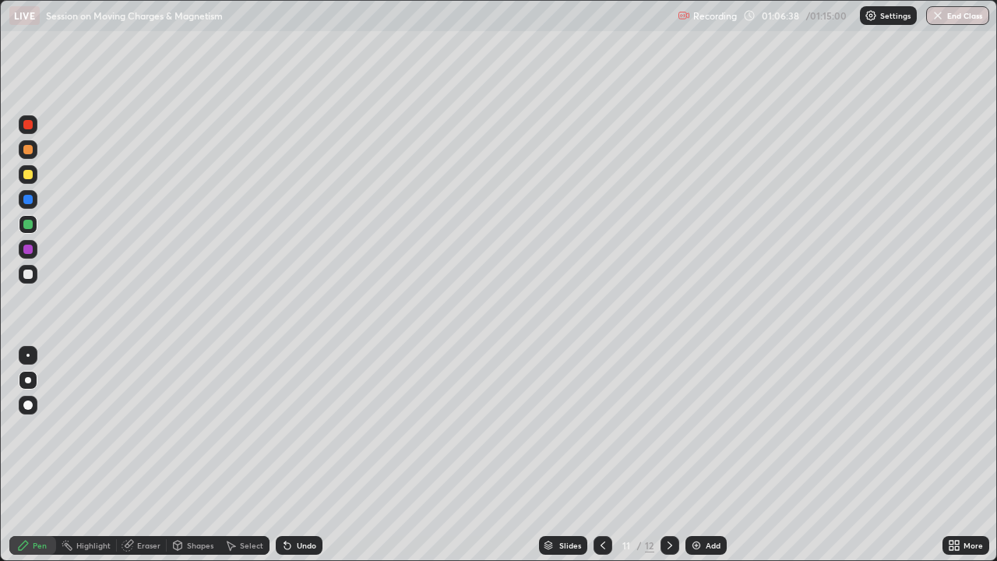
click at [667, 428] on icon at bounding box center [669, 545] width 12 height 12
click at [601, 428] on icon at bounding box center [602, 545] width 12 height 12
click at [308, 428] on div "Undo" at bounding box center [299, 545] width 47 height 19
click at [311, 428] on div "Undo" at bounding box center [306, 545] width 19 height 8
click at [668, 428] on icon at bounding box center [669, 545] width 12 height 12
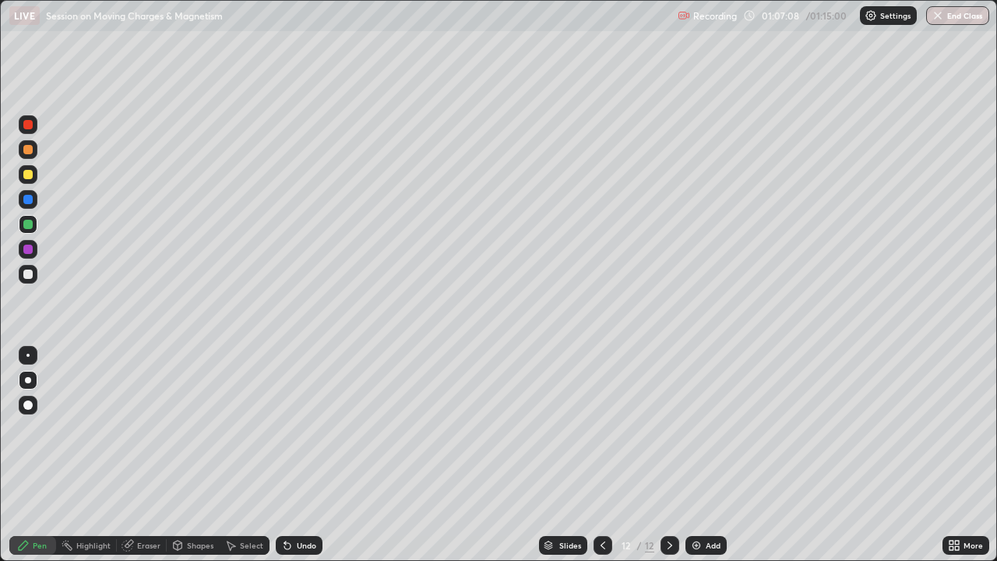
click at [603, 428] on icon at bounding box center [602, 545] width 12 height 12
click at [668, 428] on icon at bounding box center [669, 545] width 12 height 12
click at [32, 125] on div at bounding box center [27, 124] width 9 height 9
click at [601, 428] on icon at bounding box center [602, 545] width 12 height 12
click at [669, 428] on icon at bounding box center [669, 545] width 12 height 12
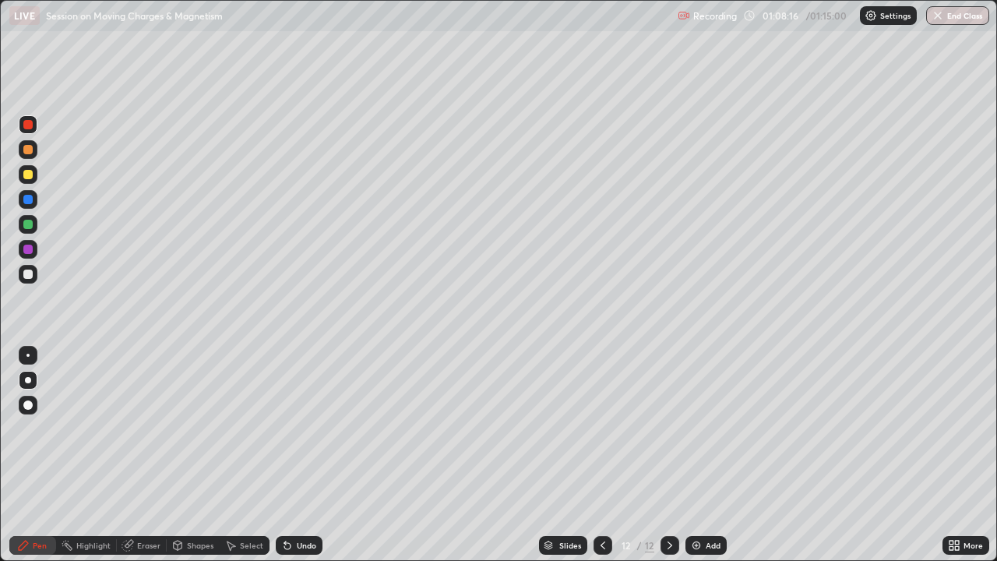
click at [303, 428] on div "Undo" at bounding box center [306, 545] width 19 height 8
click at [34, 227] on div at bounding box center [28, 224] width 19 height 19
click at [601, 428] on icon at bounding box center [602, 545] width 12 height 12
click at [670, 428] on icon at bounding box center [669, 545] width 12 height 12
click at [959, 19] on button "End Class" at bounding box center [958, 15] width 62 height 19
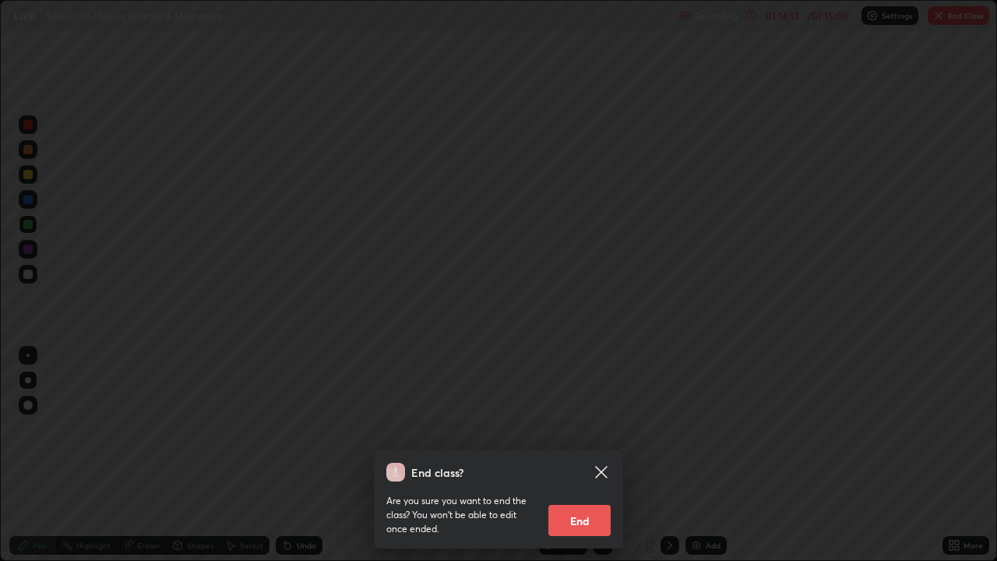
click at [580, 428] on button "End" at bounding box center [579, 520] width 62 height 31
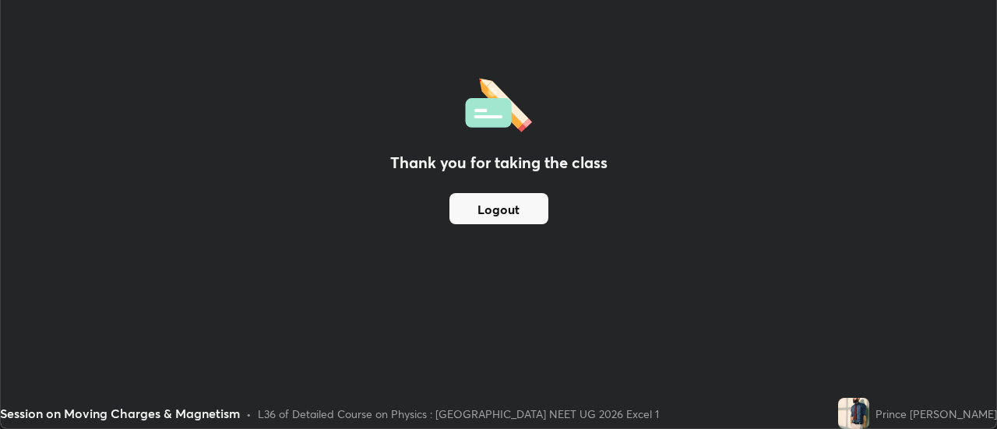
scroll to position [77433, 76865]
